Goal: Task Accomplishment & Management: Complete application form

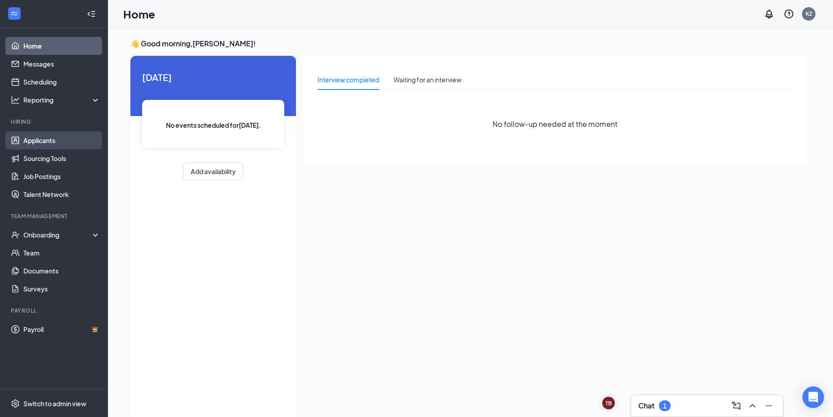
click at [56, 143] on link "Applicants" at bounding box center [61, 140] width 77 height 18
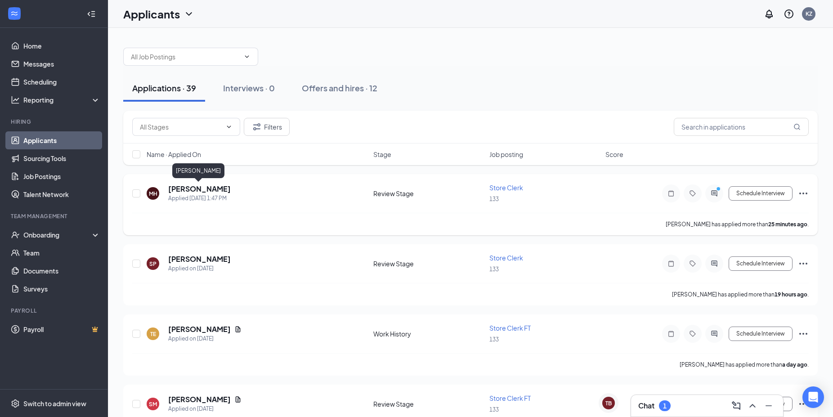
click at [216, 188] on h5 "[PERSON_NAME]" at bounding box center [199, 189] width 62 height 10
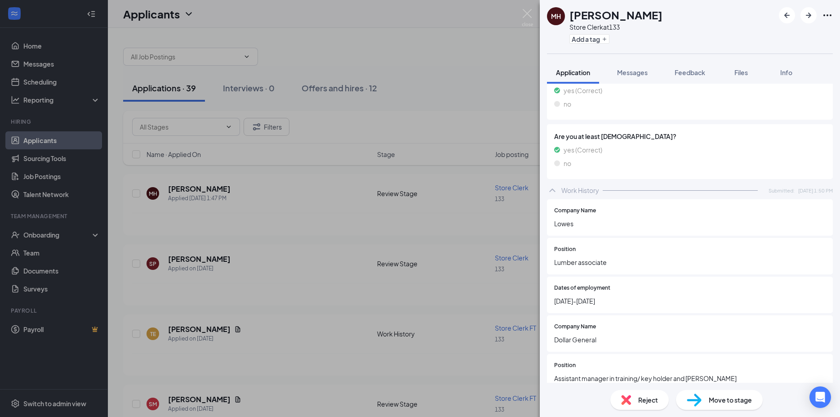
scroll to position [515, 0]
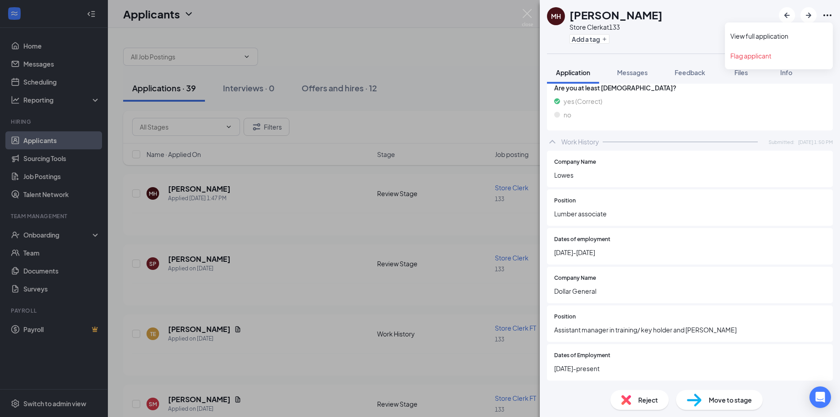
click at [826, 14] on icon "Ellipses" at bounding box center [827, 15] width 11 height 11
click at [798, 33] on link "View full application" at bounding box center [779, 35] width 97 height 9
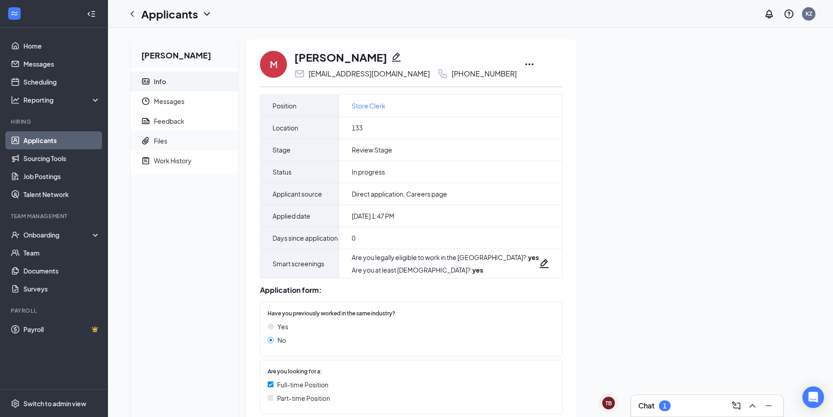
click at [183, 143] on span "Files" at bounding box center [192, 141] width 77 height 20
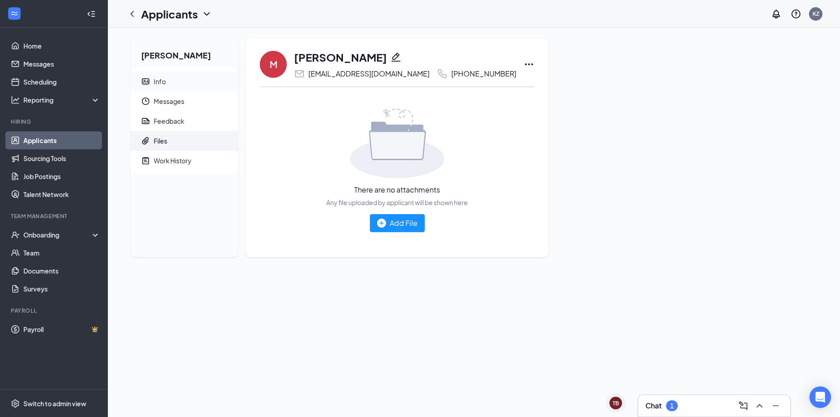
click at [185, 84] on span "Info" at bounding box center [192, 81] width 77 height 20
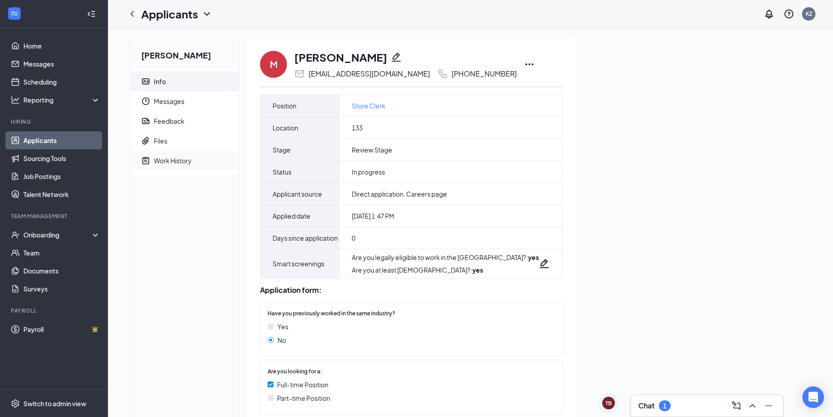
click at [189, 158] on div "Work History" at bounding box center [173, 160] width 38 height 9
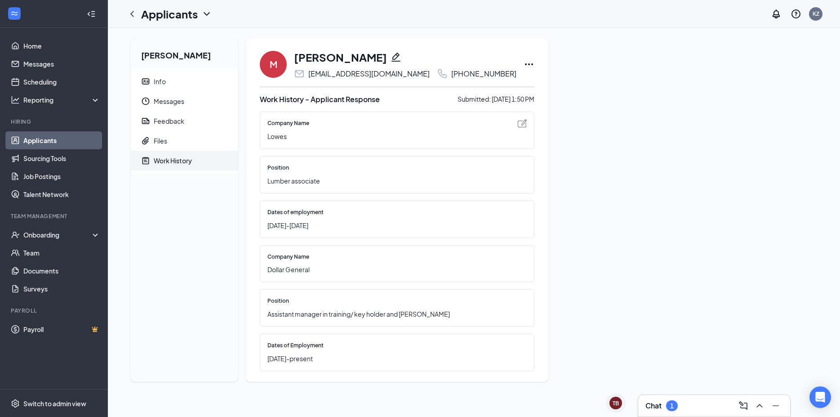
click at [522, 123] on img at bounding box center [522, 123] width 9 height 8
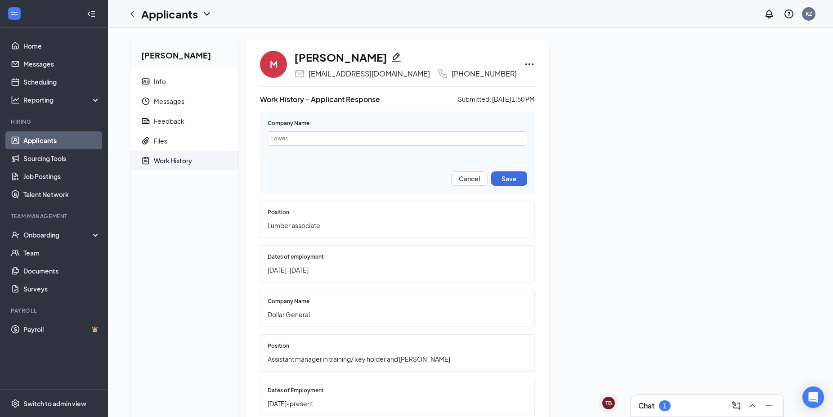
drag, startPoint x: 613, startPoint y: 187, endPoint x: 602, endPoint y: 181, distance: 12.9
click at [613, 187] on div "[PERSON_NAME] Info Messages Feedback Files Work History M [PERSON_NAME] [PERSON…" at bounding box center [470, 236] width 694 height 395
click at [184, 80] on span "Info" at bounding box center [192, 81] width 77 height 20
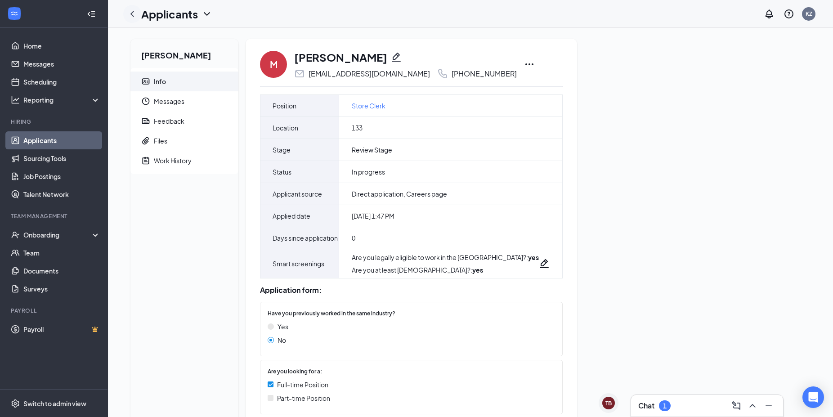
click at [132, 11] on icon "ChevronLeft" at bounding box center [132, 14] width 11 height 11
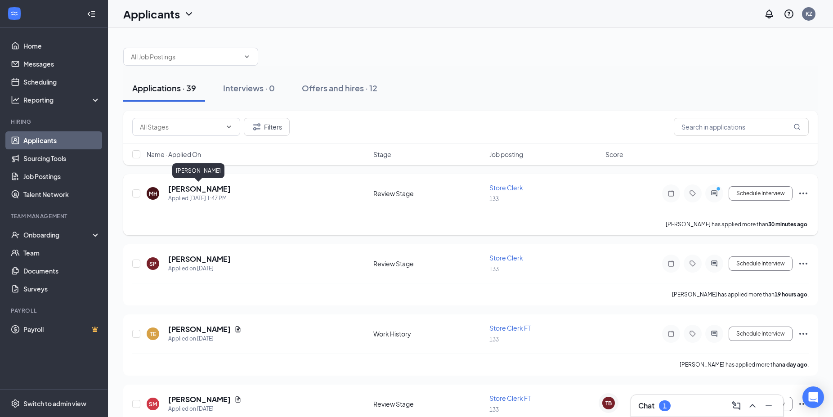
click at [203, 189] on h5 "[PERSON_NAME]" at bounding box center [199, 189] width 62 height 10
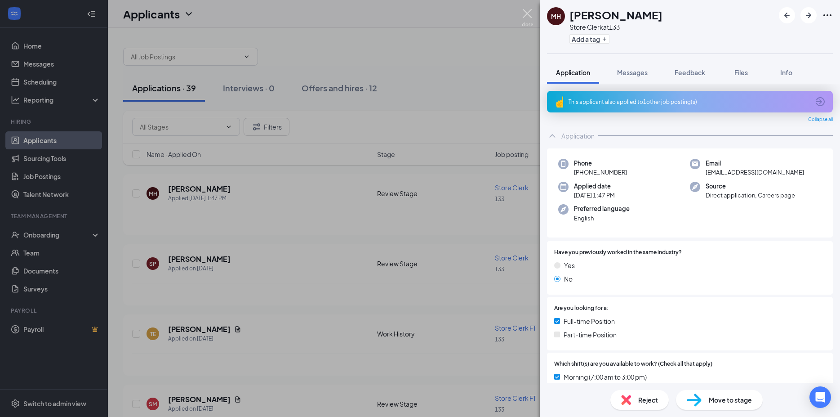
drag, startPoint x: 531, startPoint y: 13, endPoint x: 554, endPoint y: 4, distance: 24.5
click at [531, 13] on img at bounding box center [527, 18] width 11 height 18
